Goal: Check status

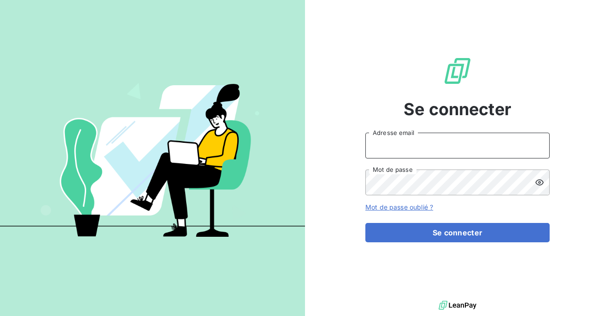
click at [397, 154] on input "Adresse email" at bounding box center [458, 146] width 184 height 26
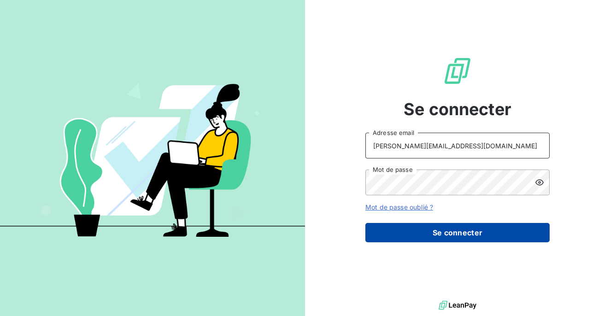
type input "eric.falchero@edhd-hydro.com"
click at [442, 241] on button "Se connecter" at bounding box center [458, 232] width 184 height 19
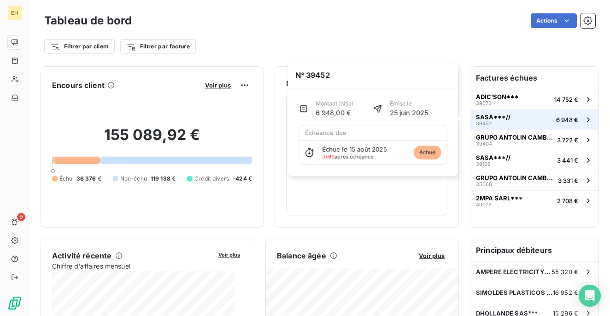
click at [491, 118] on span "SASA***//" at bounding box center [493, 116] width 35 height 7
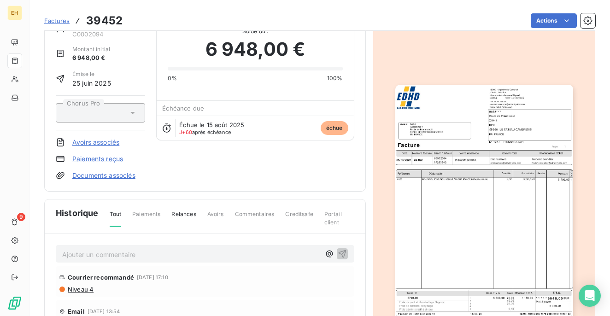
scroll to position [47, 0]
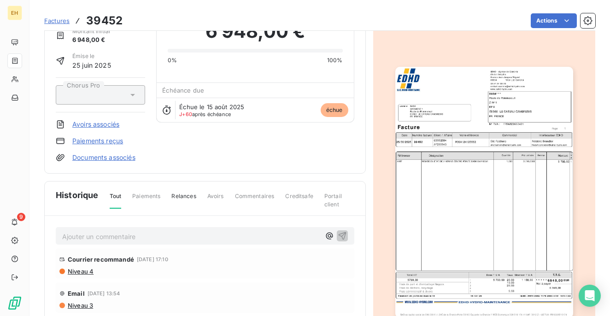
click at [109, 158] on link "Documents associés" at bounding box center [103, 157] width 63 height 9
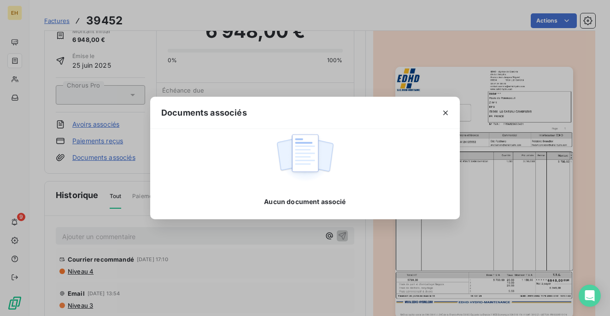
click at [445, 116] on icon "button" at bounding box center [445, 112] width 9 height 9
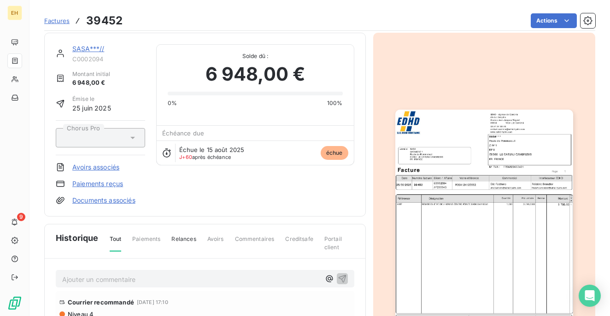
scroll to position [0, 0]
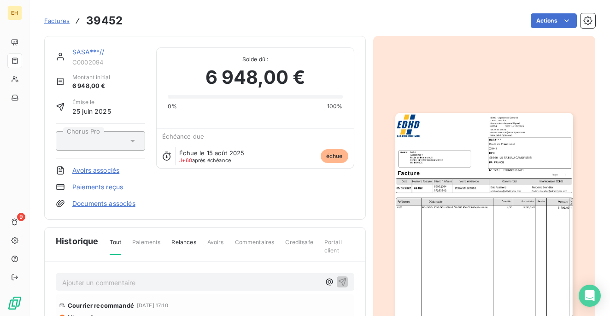
click at [56, 24] on span "Factures" at bounding box center [56, 20] width 25 height 7
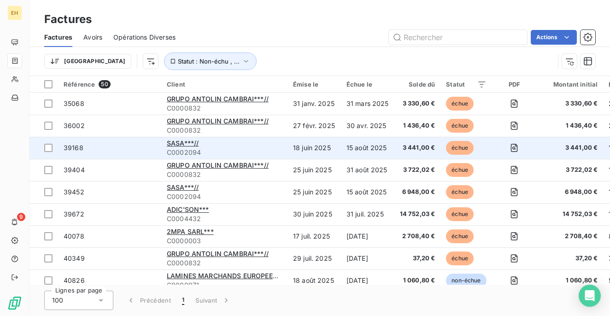
click at [69, 150] on span "39168" at bounding box center [74, 148] width 20 height 8
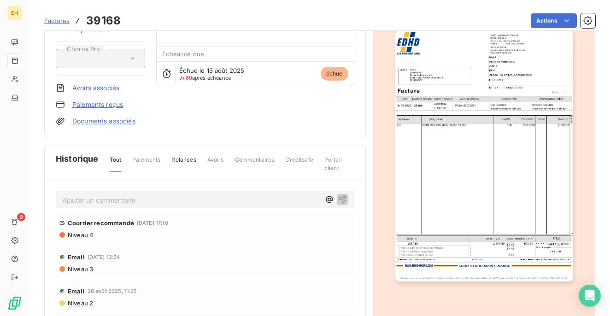
scroll to position [93, 0]
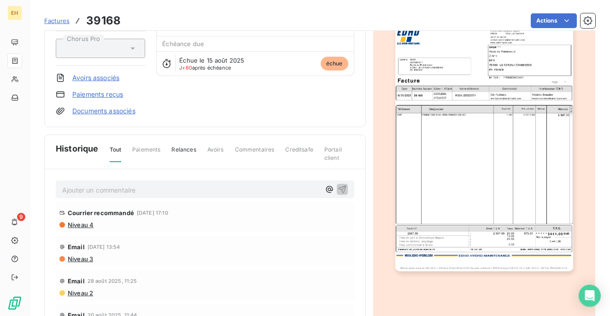
click at [432, 164] on img "button" at bounding box center [485, 145] width 178 height 251
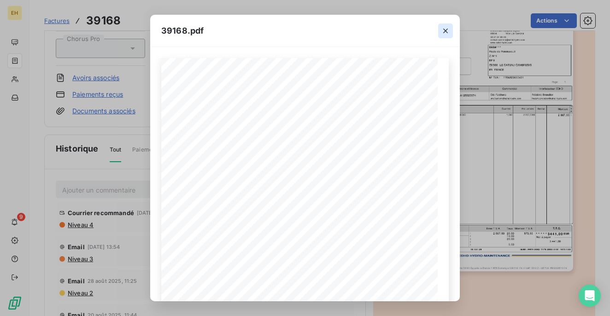
click at [443, 30] on icon "button" at bounding box center [445, 30] width 9 height 9
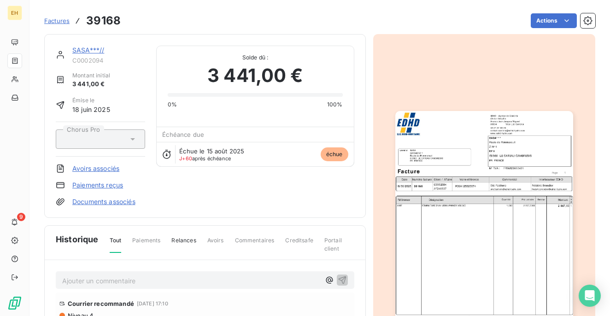
scroll to position [0, 0]
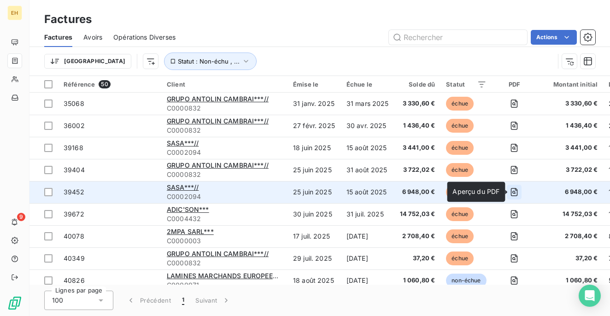
click at [518, 192] on icon "button" at bounding box center [514, 192] width 7 height 8
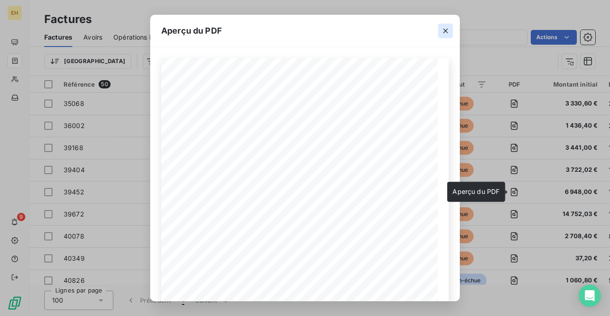
click at [446, 31] on icon "button" at bounding box center [445, 31] width 5 height 5
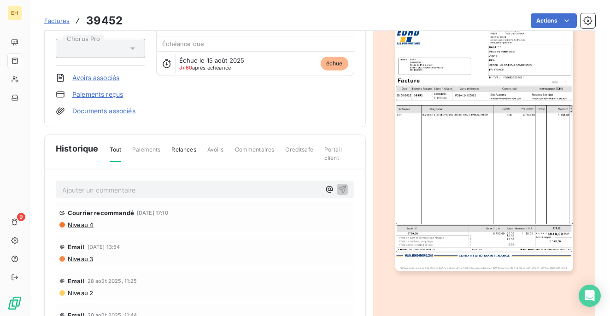
scroll to position [47, 0]
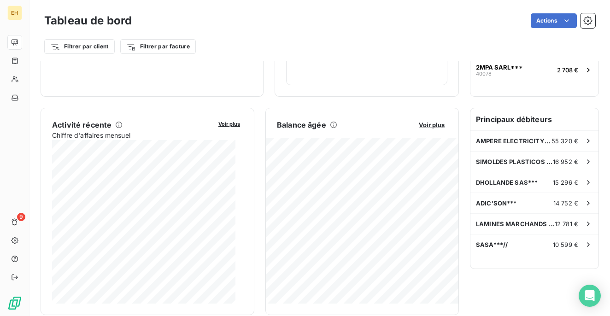
scroll to position [140, 0]
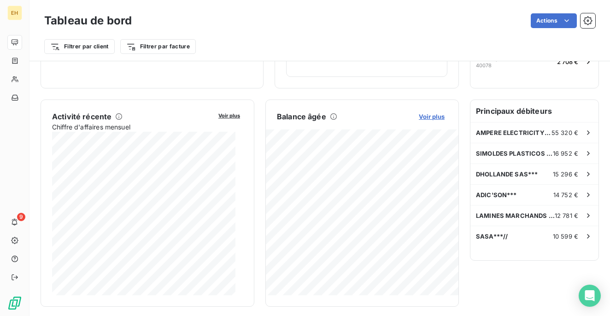
click at [423, 117] on span "Voir plus" at bounding box center [432, 116] width 26 height 7
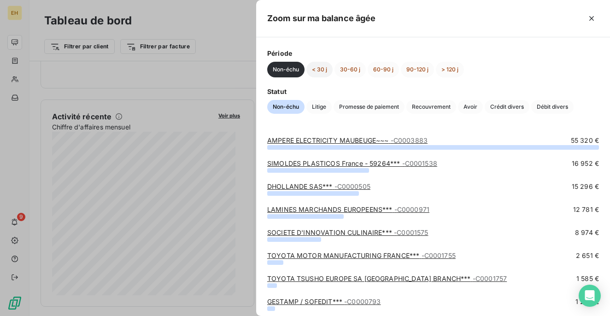
click at [320, 70] on button "< 30 j" at bounding box center [320, 70] width 26 height 16
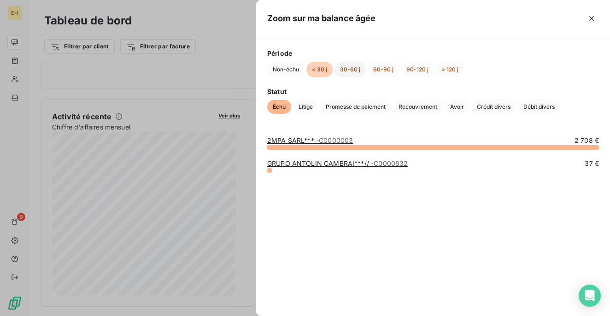
click at [340, 69] on button "30-60 j" at bounding box center [350, 70] width 31 height 16
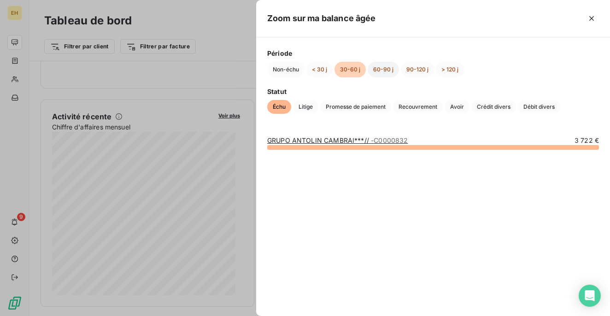
click at [378, 69] on button "60-90 j" at bounding box center [383, 70] width 31 height 16
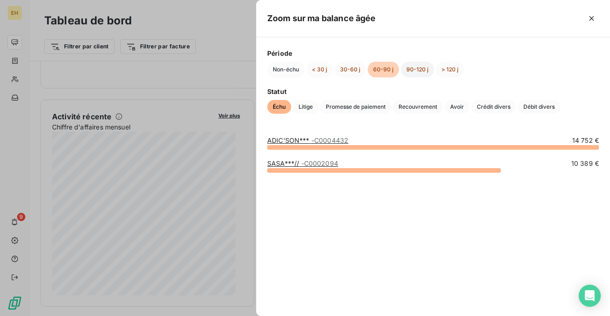
click at [423, 69] on button "90-120 j" at bounding box center [417, 70] width 33 height 16
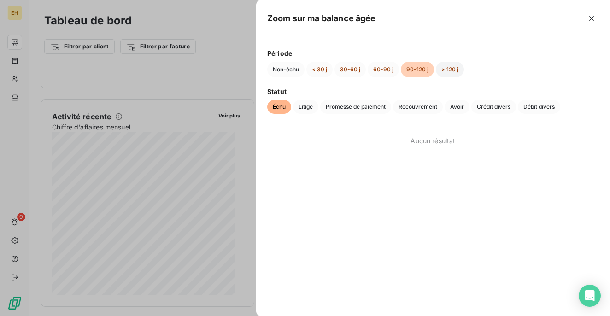
click at [449, 67] on button "> 120 j" at bounding box center [450, 70] width 28 height 16
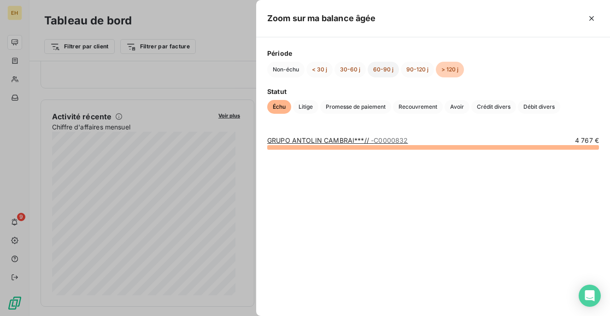
click at [394, 69] on button "60-90 j" at bounding box center [383, 70] width 31 height 16
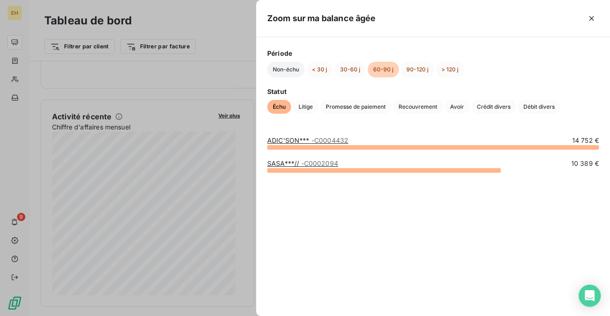
click at [268, 68] on button "Non-échu" at bounding box center [285, 70] width 37 height 16
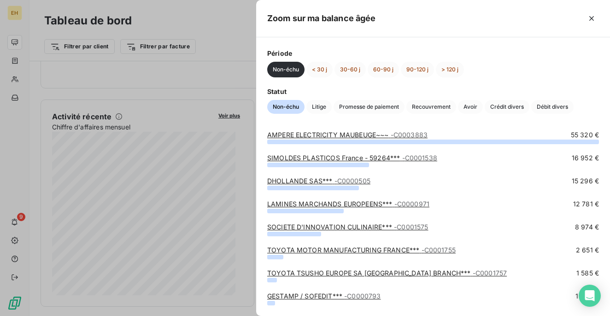
scroll to position [0, 0]
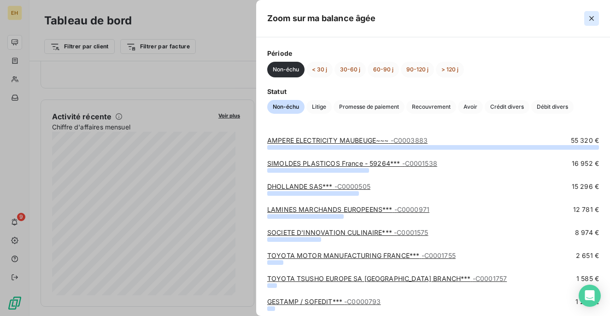
click at [595, 18] on icon "button" at bounding box center [591, 18] width 9 height 9
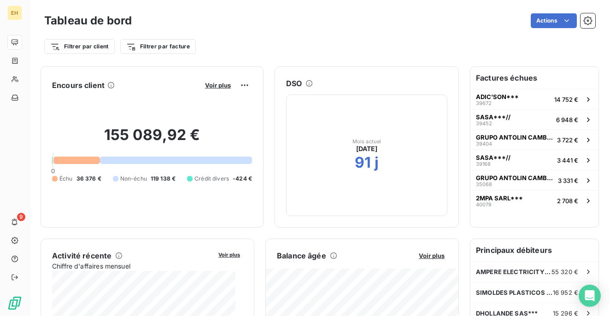
click at [361, 147] on span "[DATE]" at bounding box center [367, 148] width 22 height 9
click at [363, 168] on h2 "91" at bounding box center [363, 163] width 16 height 18
click at [359, 167] on h2 "91" at bounding box center [363, 163] width 16 height 18
click at [309, 157] on div "Mois actuel [DATE] 91 j" at bounding box center [366, 156] width 161 height 122
